Goal: Task Accomplishment & Management: Manage account settings

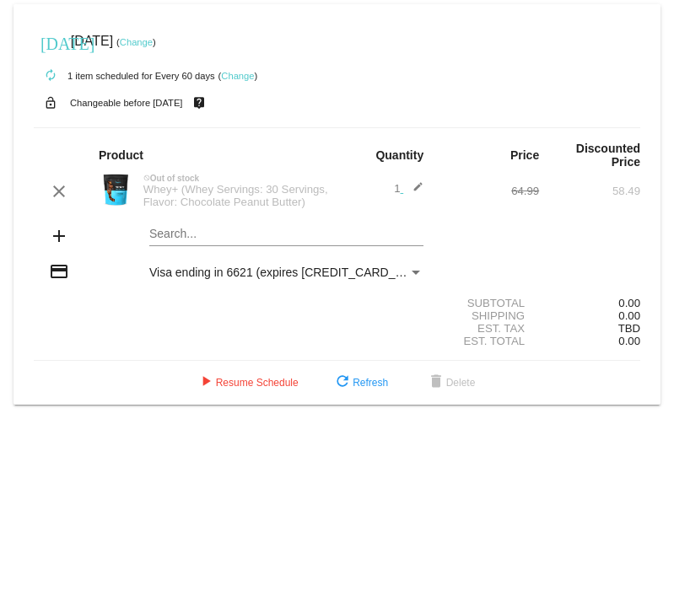
click at [168, 239] on mat-card "[DATE] [DATE] ( Change ) autorenew 1 item scheduled for Every 60 days ( Change …" at bounding box center [336, 204] width 647 height 401
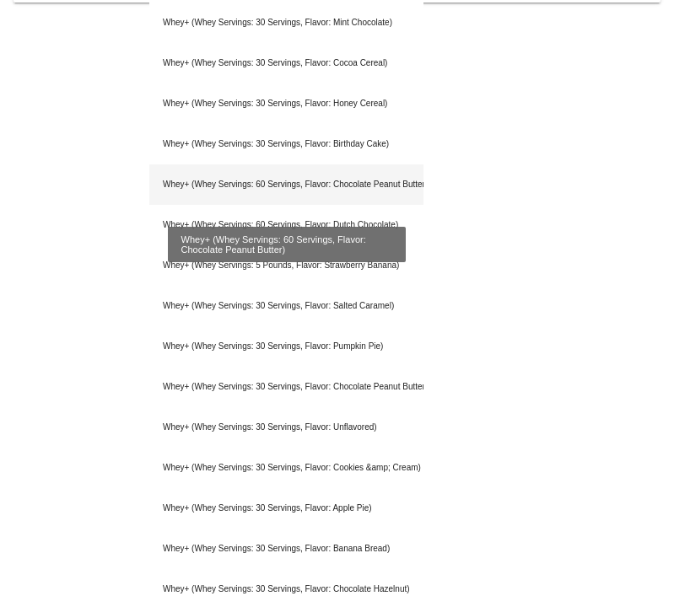
scroll to position [401, 0]
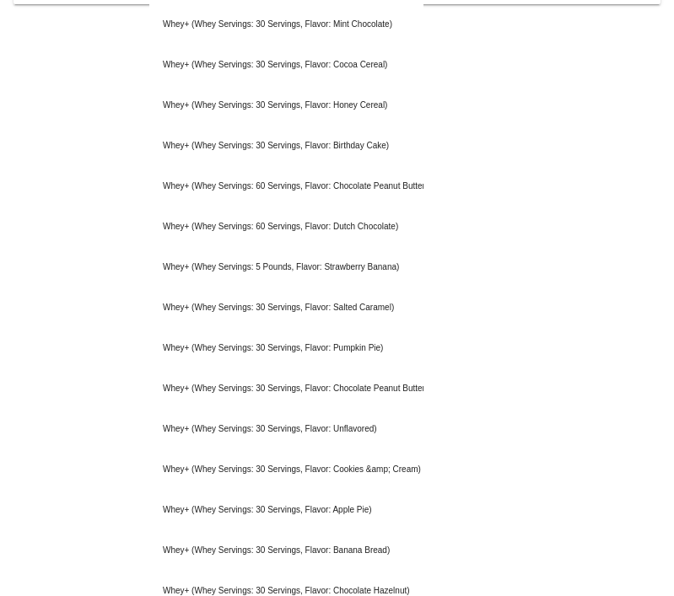
type input "whey"
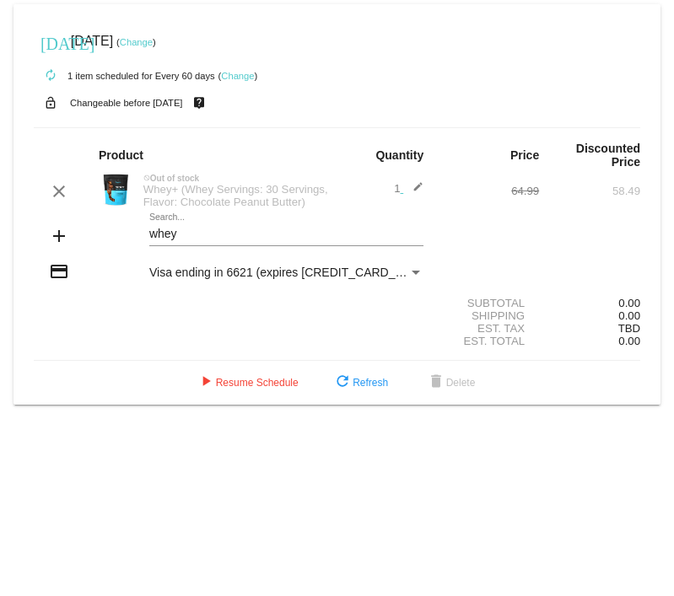
click at [252, 240] on mat-card "[DATE] [DATE] ( Change ) autorenew 1 item scheduled for Every 60 days ( Change …" at bounding box center [336, 204] width 647 height 401
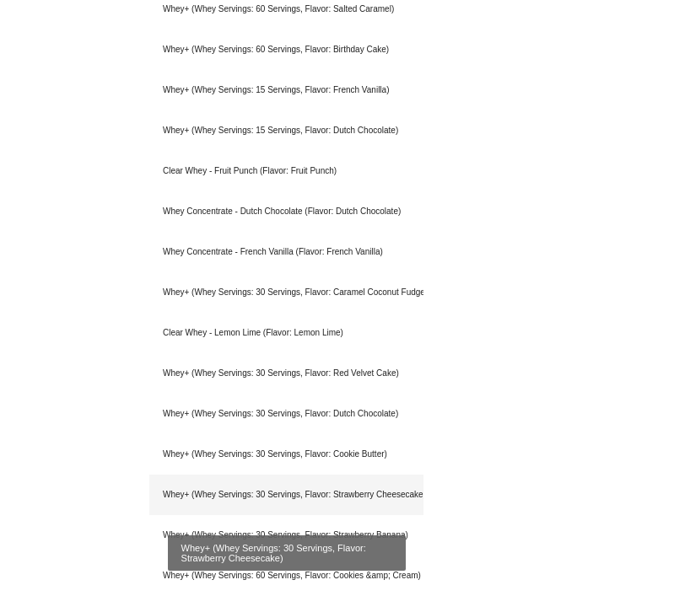
scroll to position [1266, 0]
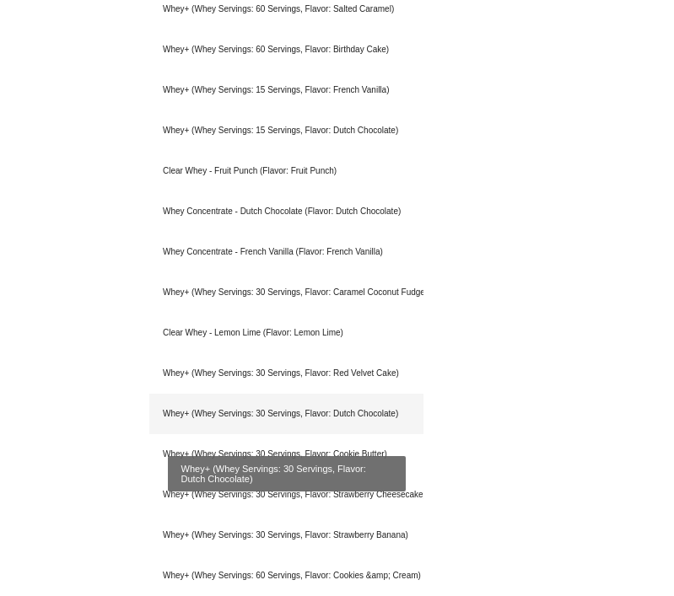
click at [363, 418] on div "Whey+ (Whey Servings: 30 Servings, Flavor: Dutch Chocolate)" at bounding box center [286, 414] width 274 height 40
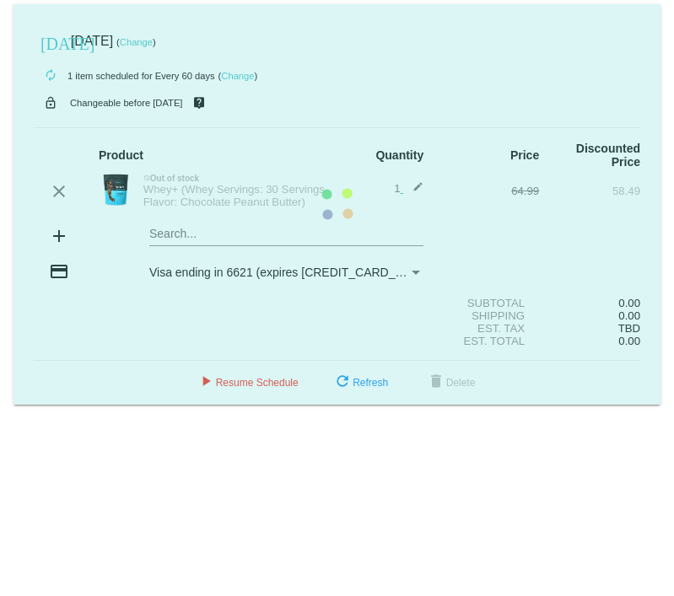
scroll to position [0, 0]
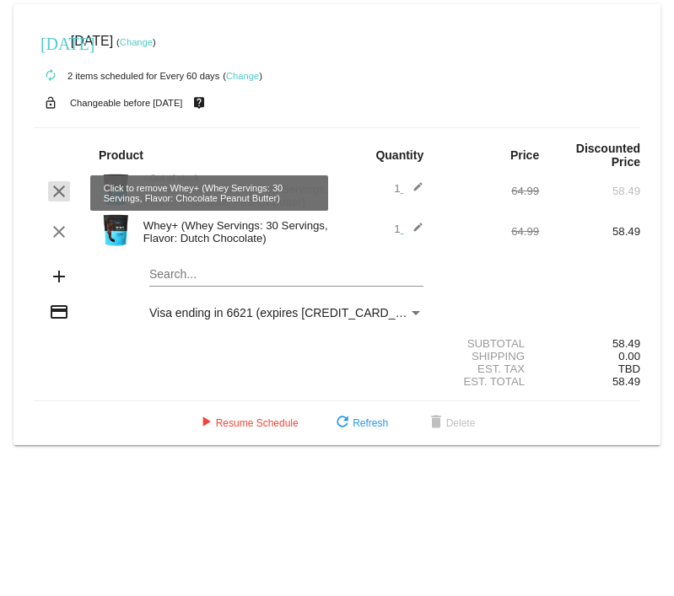
click at [57, 190] on mat-icon "clear" at bounding box center [59, 191] width 20 height 20
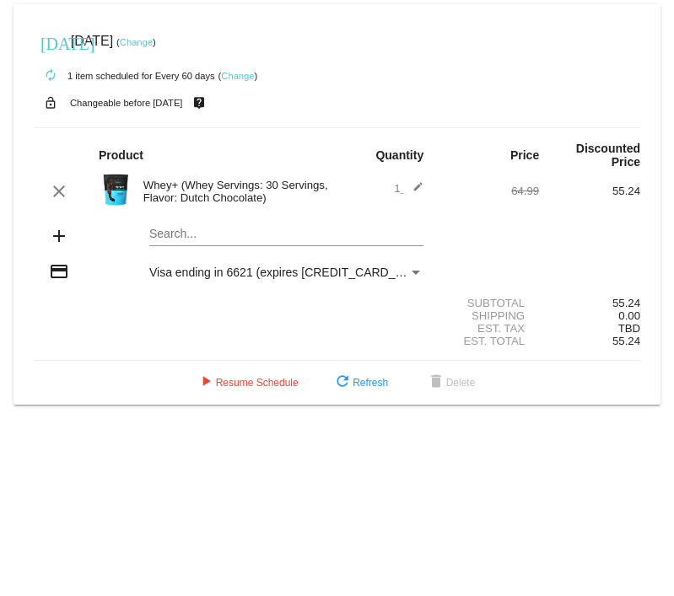
click at [153, 43] on link "Change" at bounding box center [136, 42] width 33 height 10
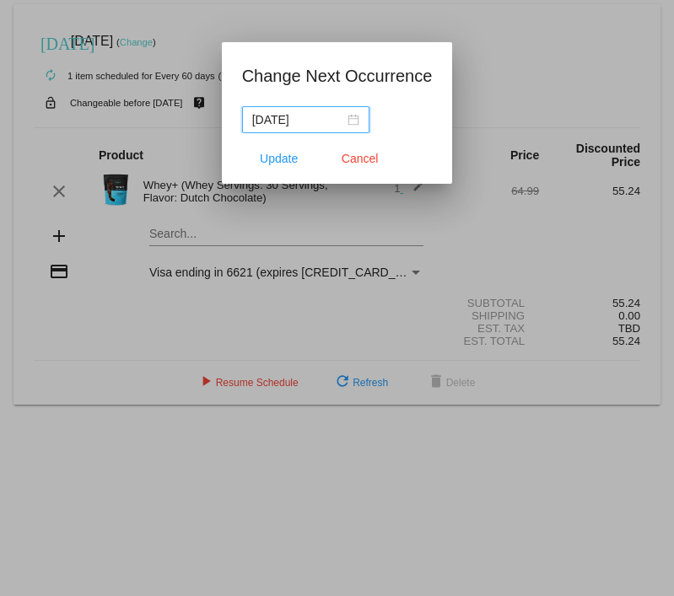
click at [352, 117] on nz-date-picker "[DATE]" at bounding box center [305, 119] width 127 height 27
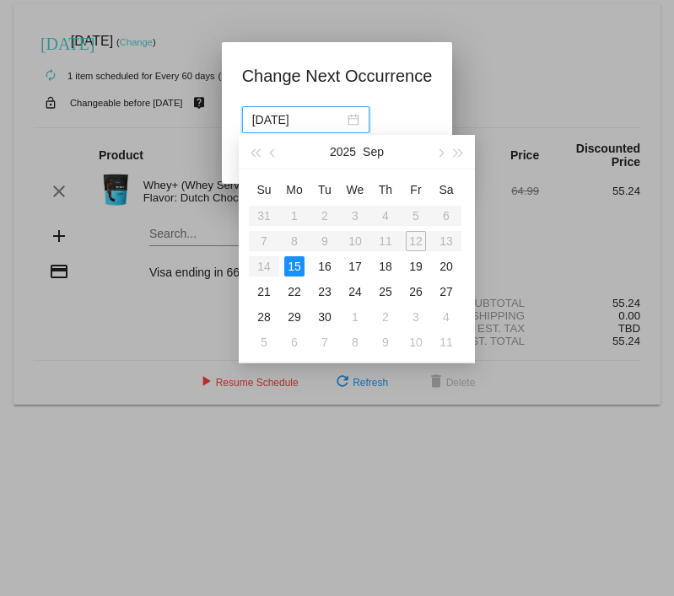
click at [433, 94] on app-change-next-occurrence-dialog "Change Next Occurrence [DATE] Update Cancel" at bounding box center [337, 122] width 191 height 121
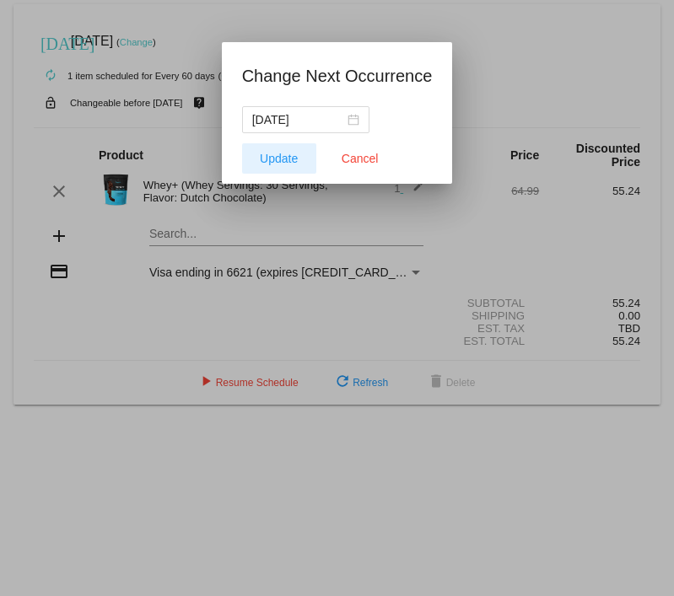
click at [283, 154] on span "Update" at bounding box center [279, 158] width 38 height 13
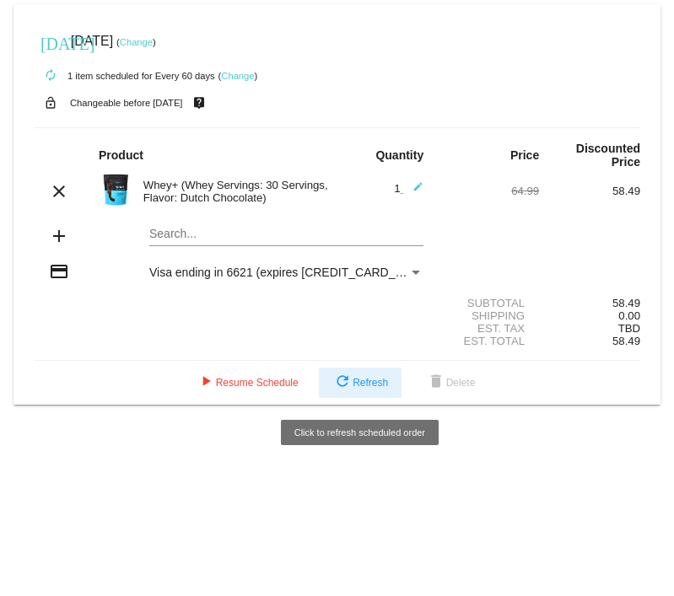
click at [360, 392] on button "refresh Refresh" at bounding box center [360, 383] width 83 height 30
